Goal: Find specific page/section: Find specific page/section

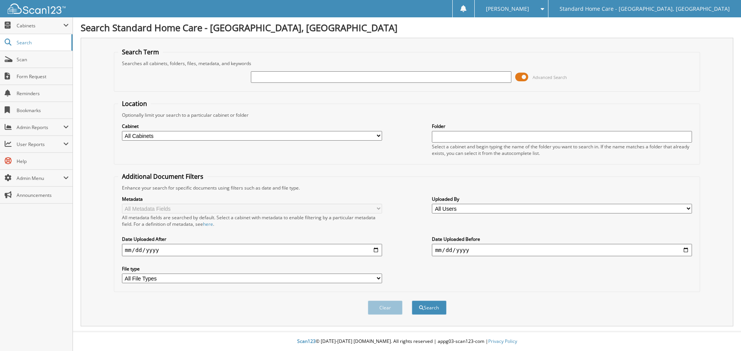
click at [434, 79] on input "text" at bounding box center [381, 77] width 260 height 12
type input "waseem"
click at [412, 301] on button "Search" at bounding box center [429, 308] width 35 height 14
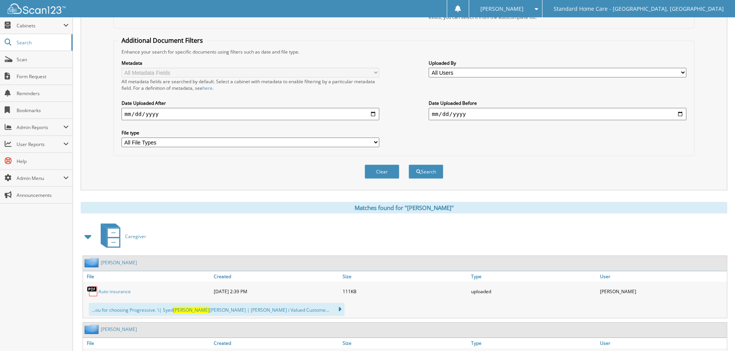
scroll to position [213, 0]
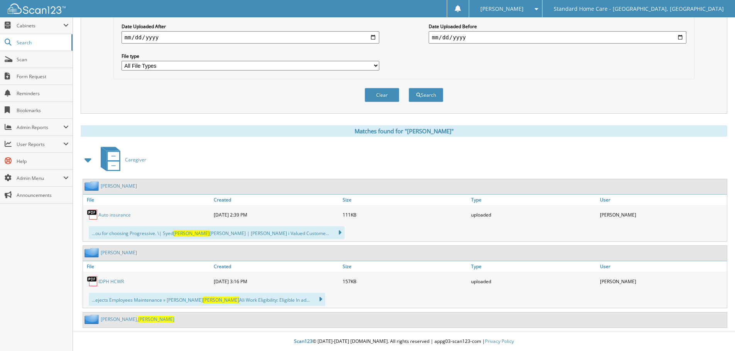
click at [112, 250] on link "[PERSON_NAME]" at bounding box center [119, 253] width 36 height 7
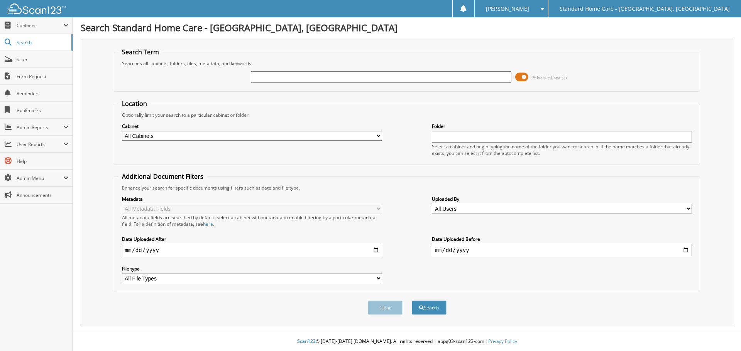
click at [260, 76] on input "text" at bounding box center [381, 77] width 260 height 12
type input "ali"
click at [412, 301] on button "Search" at bounding box center [429, 308] width 35 height 14
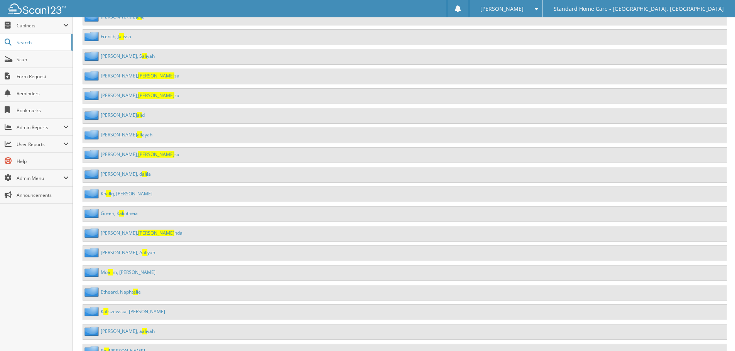
scroll to position [31106, 0]
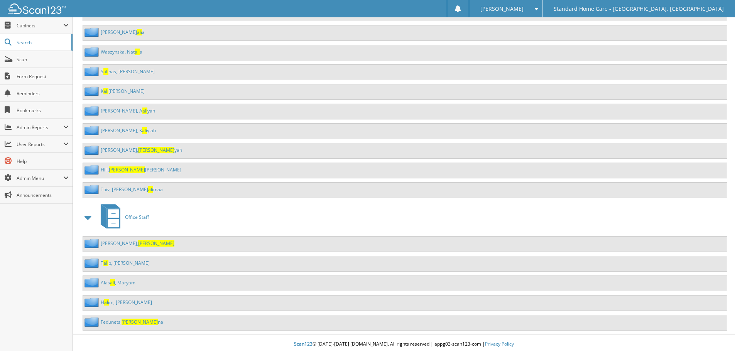
drag, startPoint x: 290, startPoint y: 221, endPoint x: 272, endPoint y: 370, distance: 149.2
click at [113, 240] on link "Syed, Ali" at bounding box center [138, 243] width 74 height 7
